Goal: Task Accomplishment & Management: Use online tool/utility

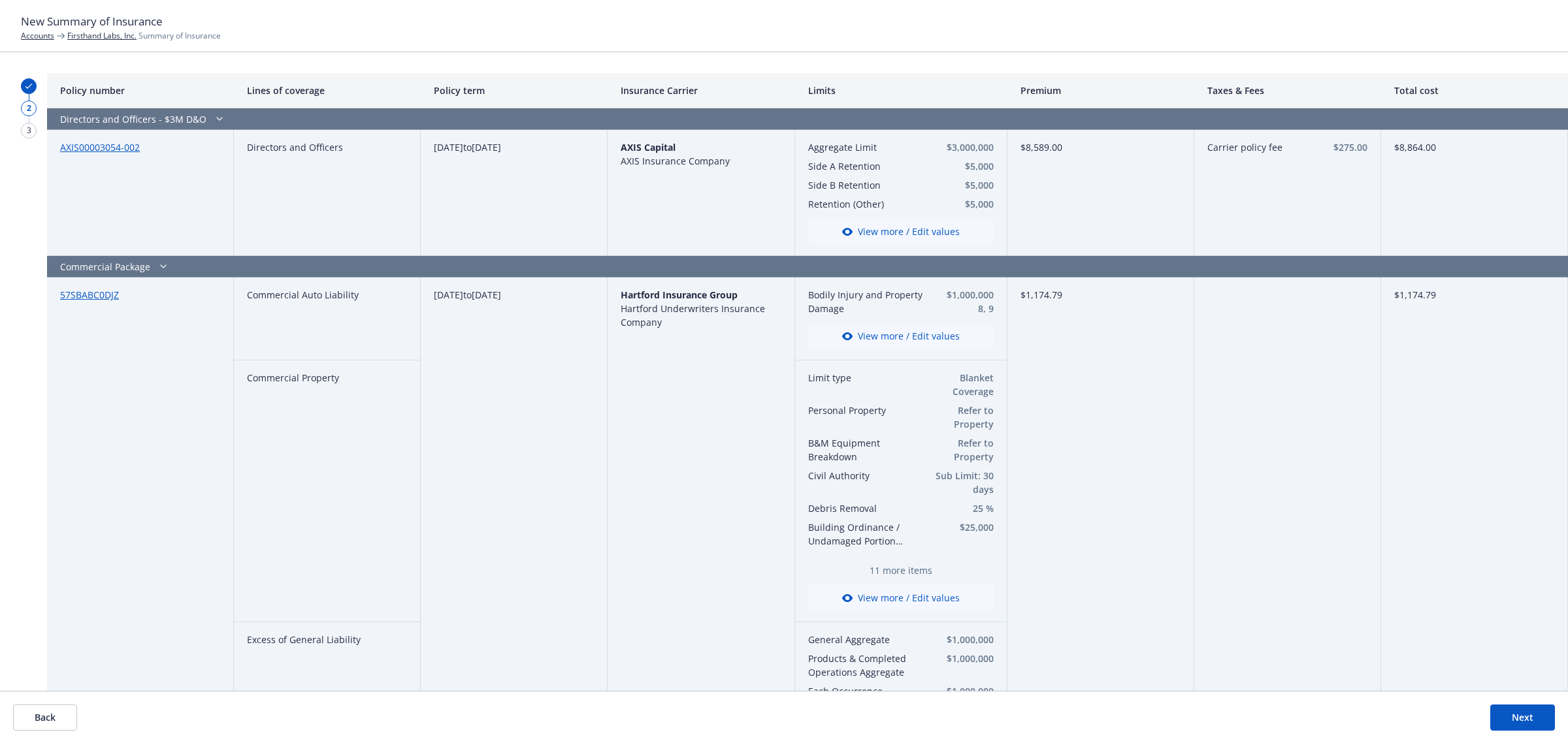
scroll to position [966, 0]
